Goal: Find specific page/section

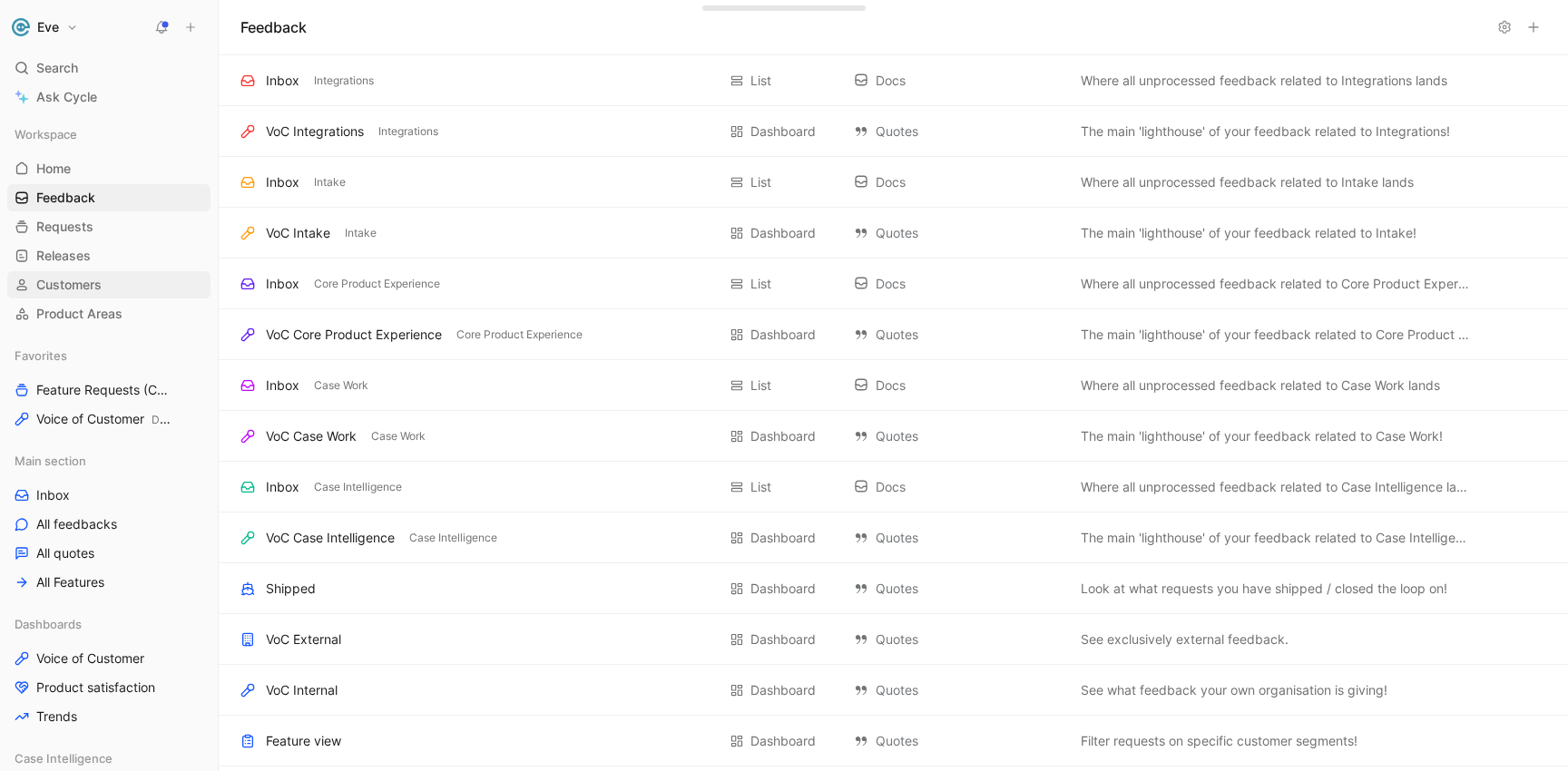
click at [71, 277] on span "Customers" at bounding box center [69, 284] width 65 height 18
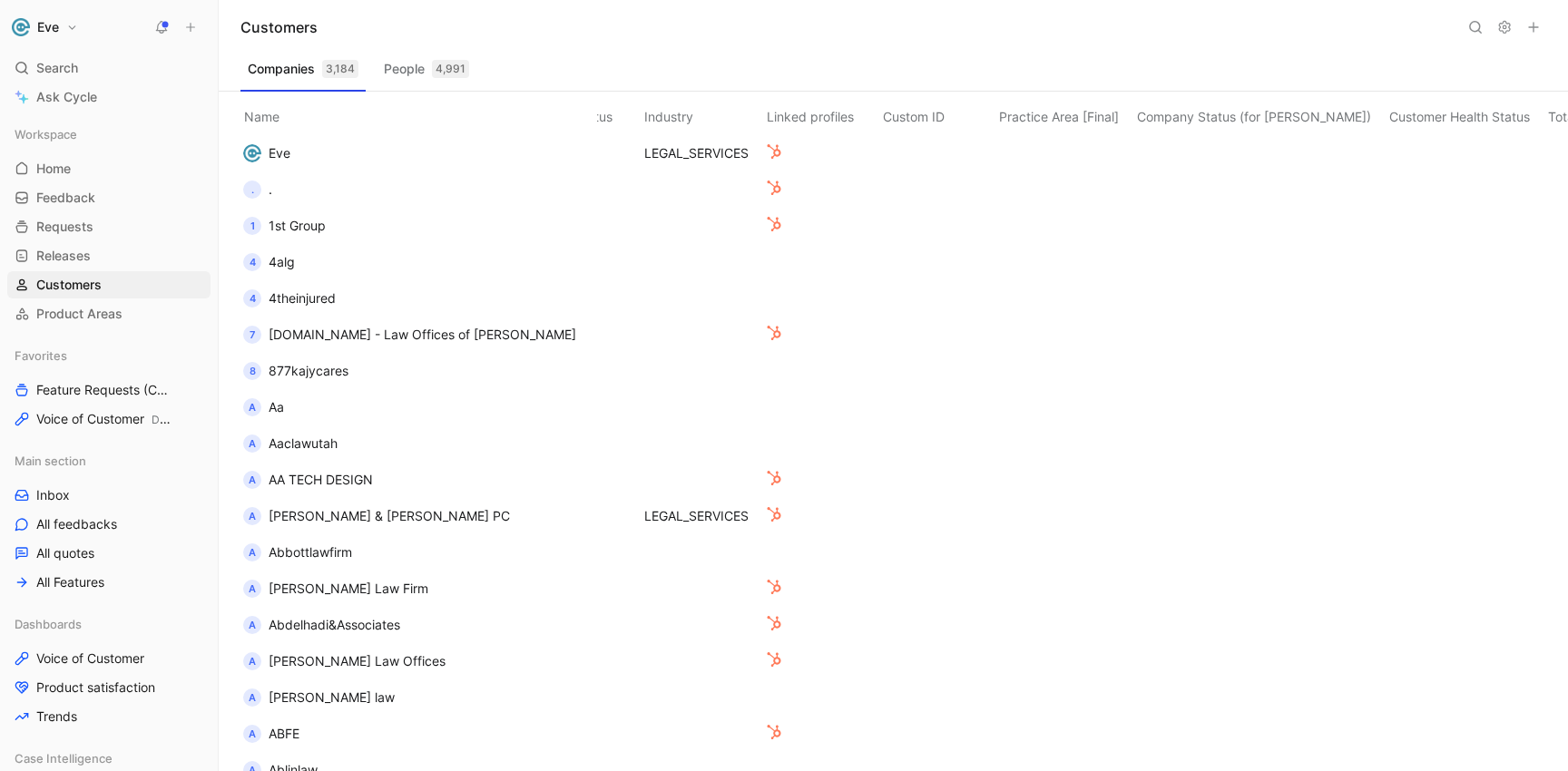
scroll to position [0, 813]
click at [1193, 117] on th "Company Status (for [PERSON_NAME])" at bounding box center [1258, 112] width 253 height 43
drag, startPoint x: 1065, startPoint y: 117, endPoint x: 1224, endPoint y: 115, distance: 159.0
click at [1224, 114] on th "Company Status (for [PERSON_NAME])" at bounding box center [1258, 112] width 253 height 43
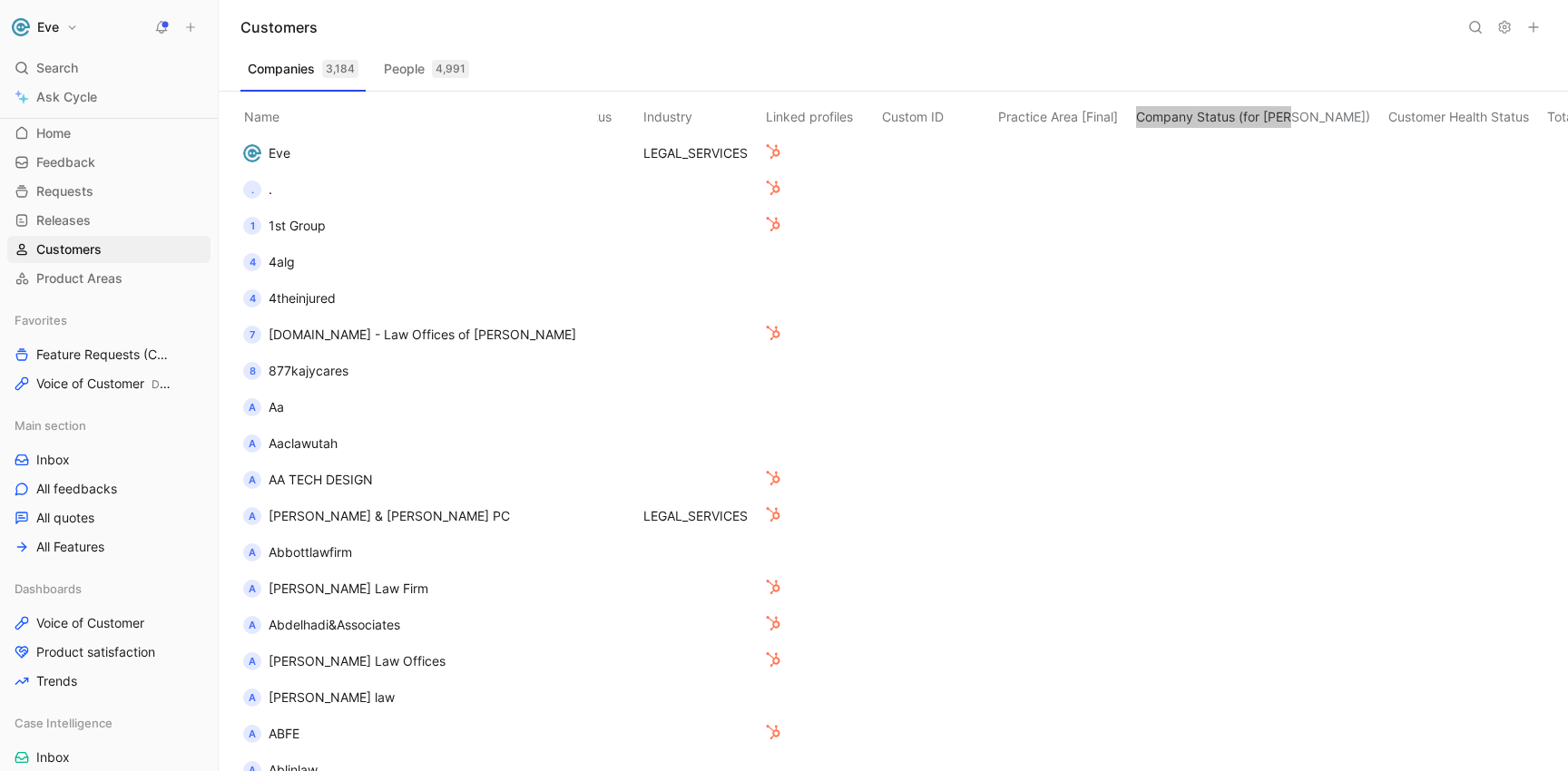
scroll to position [59, 0]
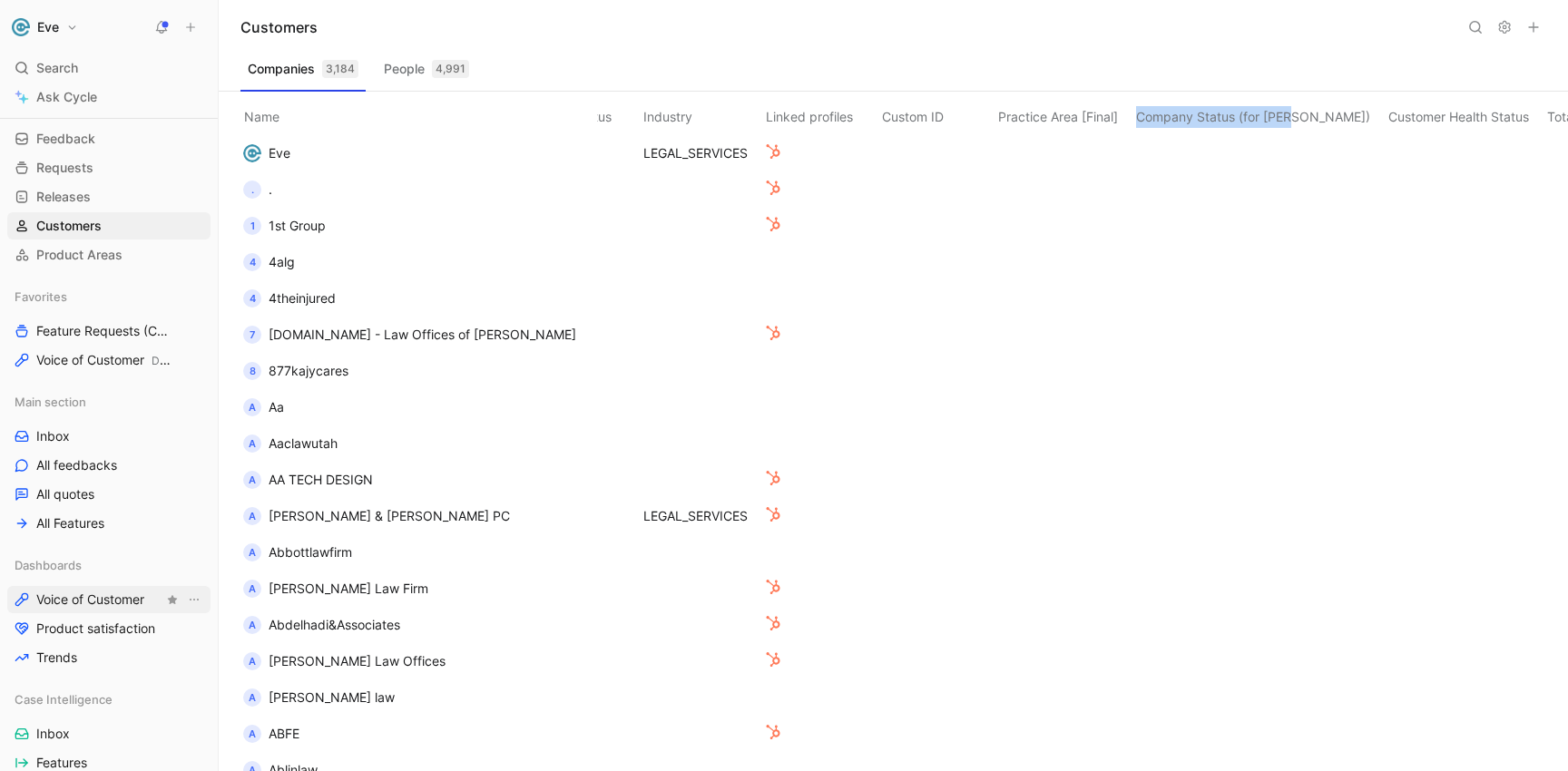
click at [78, 596] on span "Voice of Customer" at bounding box center [90, 599] width 108 height 18
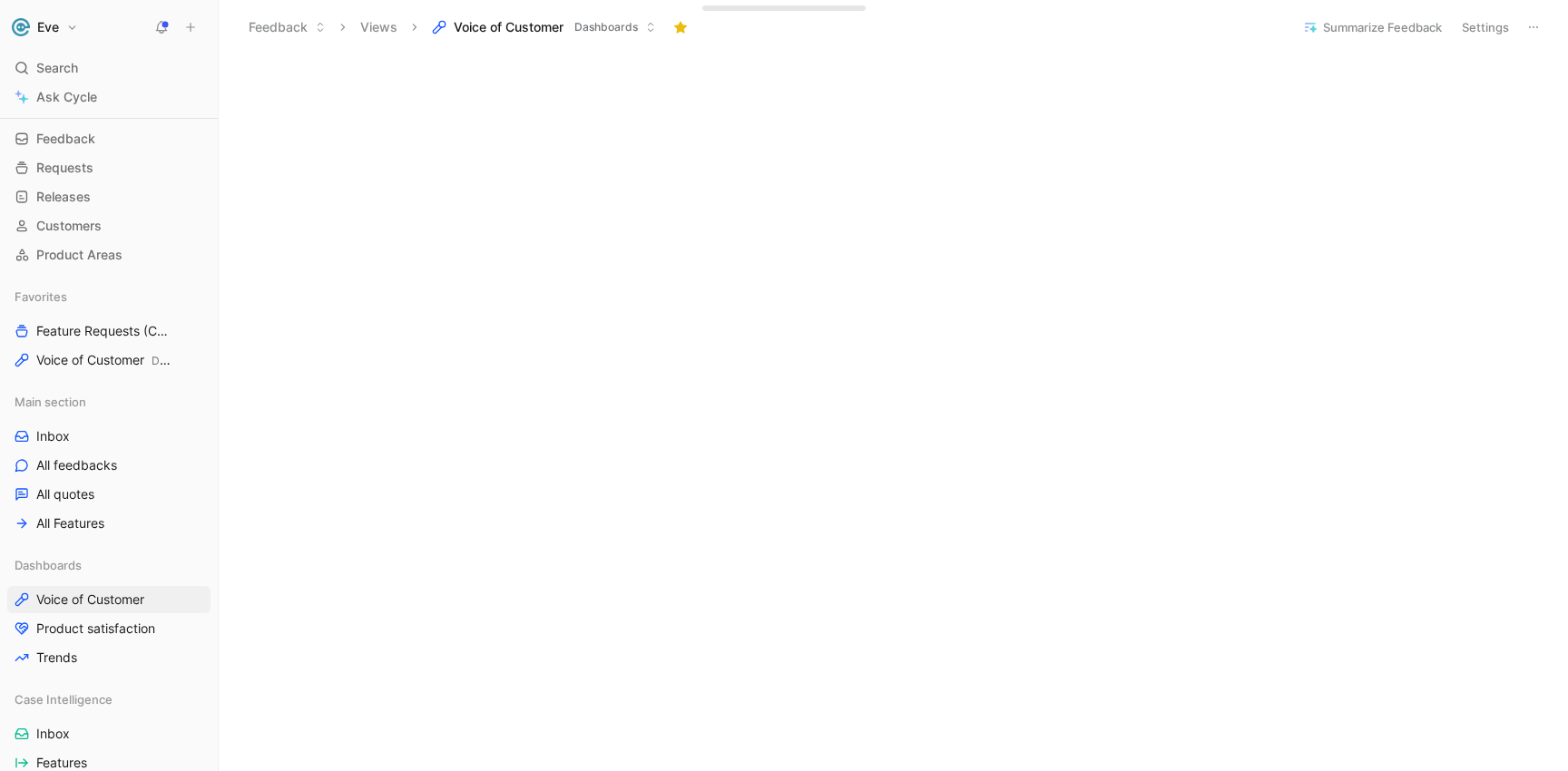
scroll to position [343, 0]
